Goal: Task Accomplishment & Management: Manage account settings

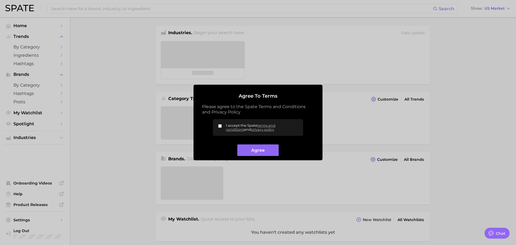
type textarea "x"
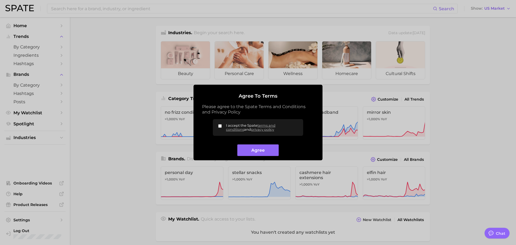
click at [272, 18] on div at bounding box center [258, 122] width 516 height 245
click at [294, 73] on div at bounding box center [258, 122] width 516 height 245
click at [219, 125] on input "I accept the Spate terms and conditions and privacy policy" at bounding box center [219, 125] width 3 height 3
checkbox input "true"
click at [250, 148] on button "Agree" at bounding box center [257, 150] width 41 height 12
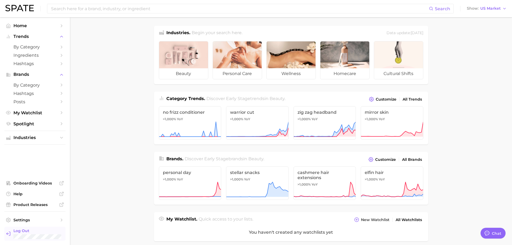
click at [24, 233] on span "Log Out" at bounding box center [37, 230] width 48 height 5
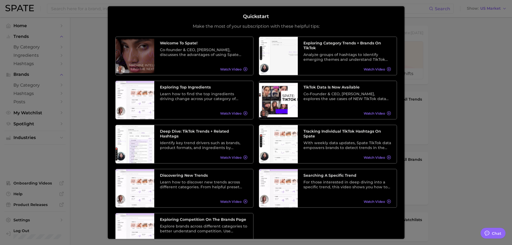
click at [24, 237] on div at bounding box center [256, 214] width 512 height 428
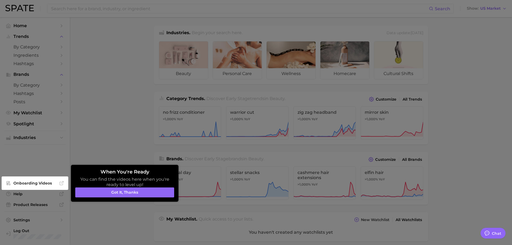
click at [60, 225] on div at bounding box center [256, 214] width 512 height 428
